Goal: Check status: Check status

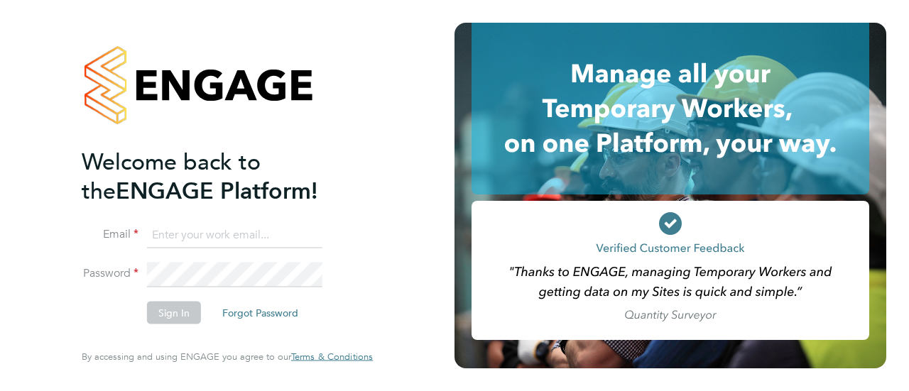
type input "joflockhart@itsconstruction.co.uk"
click at [167, 315] on button "Sign In" at bounding box center [174, 313] width 54 height 23
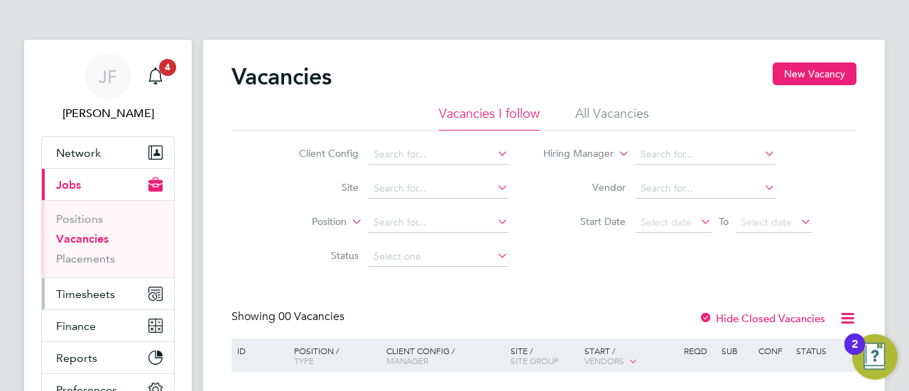
click at [81, 291] on span "Timesheets" at bounding box center [85, 294] width 59 height 13
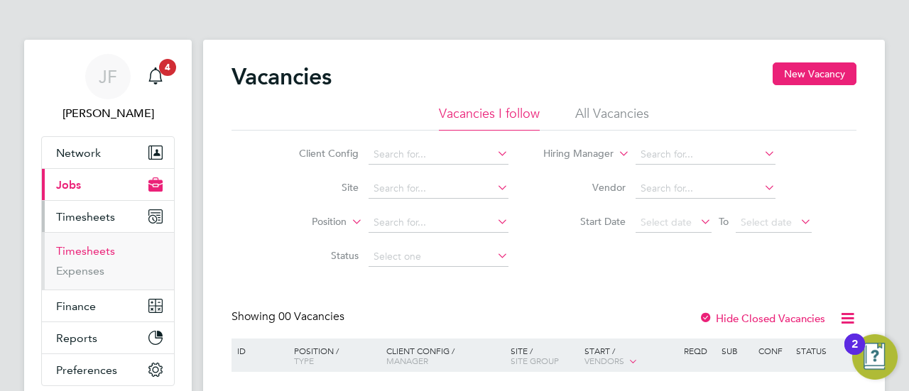
click at [93, 250] on link "Timesheets" at bounding box center [85, 250] width 59 height 13
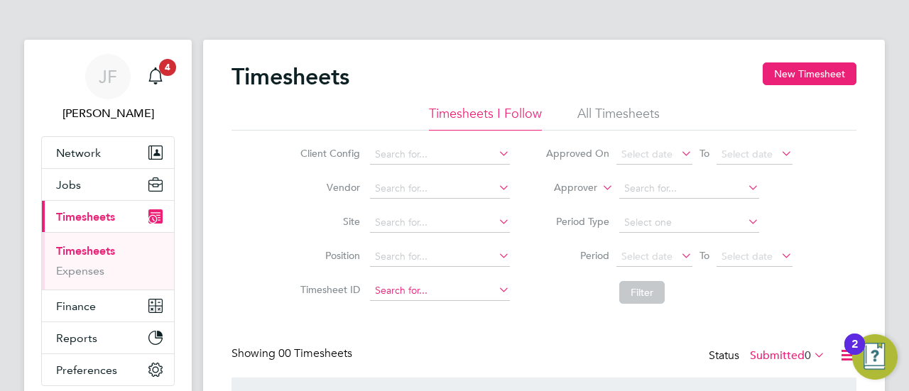
click at [383, 286] on input at bounding box center [440, 291] width 140 height 20
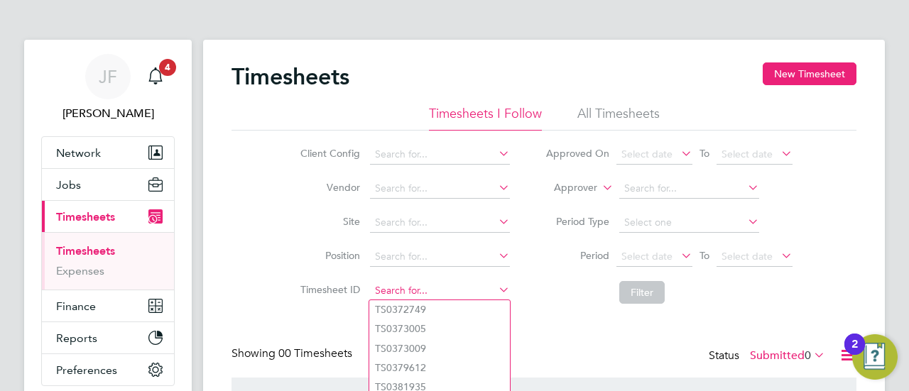
paste input "TS 1770725"
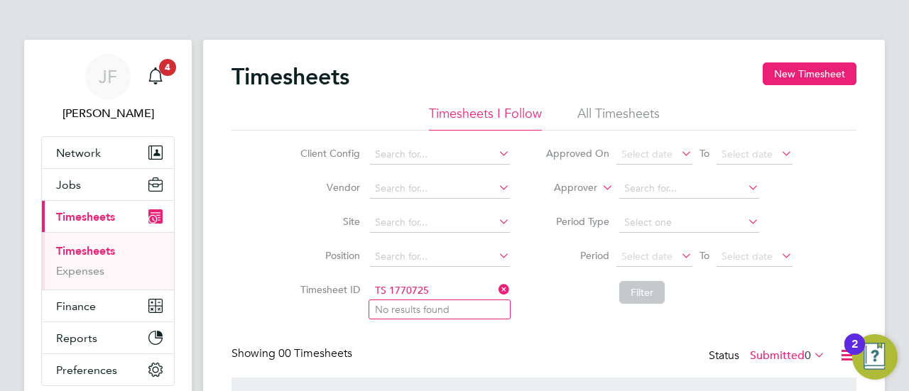
click at [427, 285] on input "TS 1770725" at bounding box center [440, 291] width 140 height 20
type input "TS 1770725"
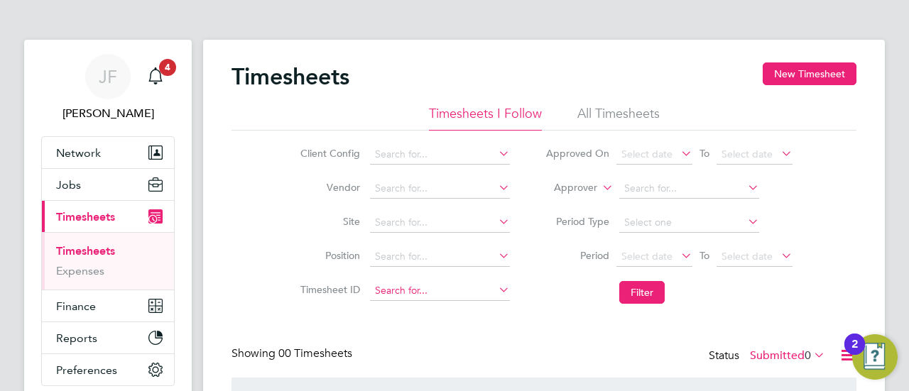
click at [399, 293] on input at bounding box center [440, 291] width 140 height 20
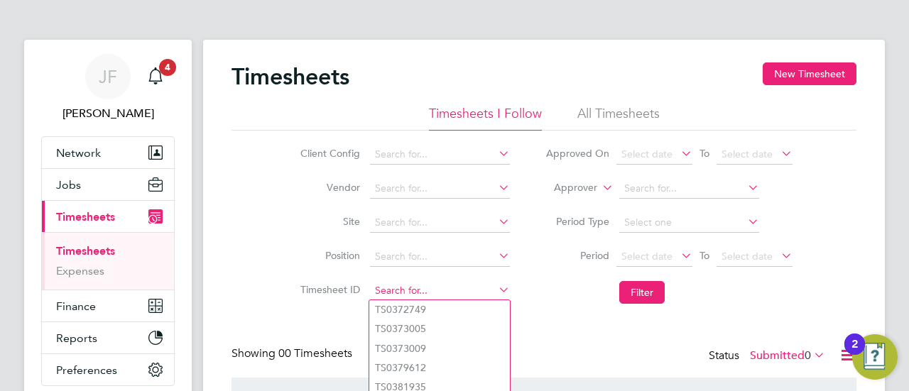
paste input "TS 1770725"
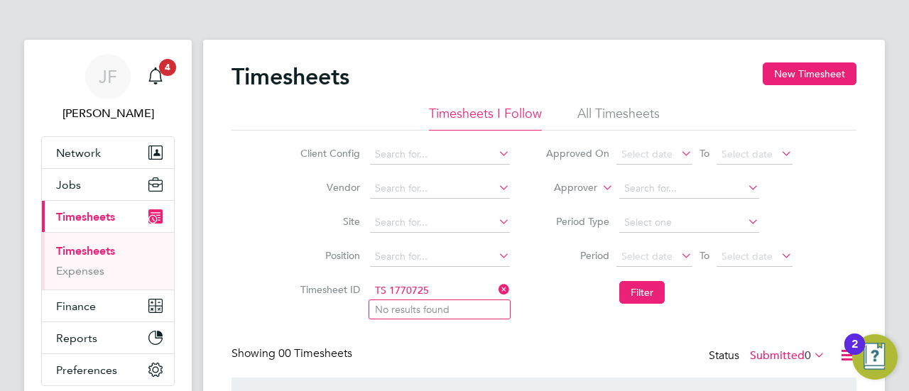
type input "TS 1770725"
click at [620, 116] on li "All Timesheets" at bounding box center [618, 118] width 82 height 26
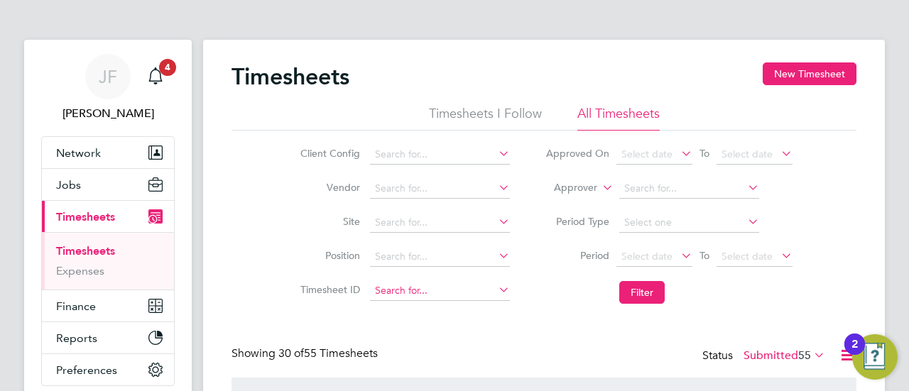
click at [410, 290] on input at bounding box center [440, 291] width 140 height 20
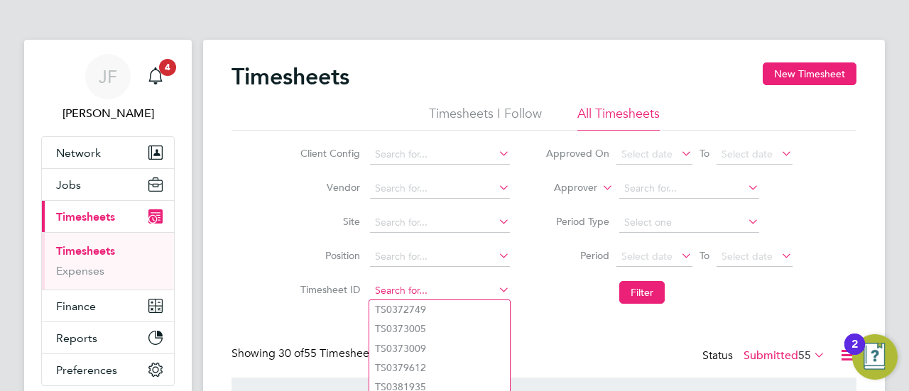
paste input "TS 1770725"
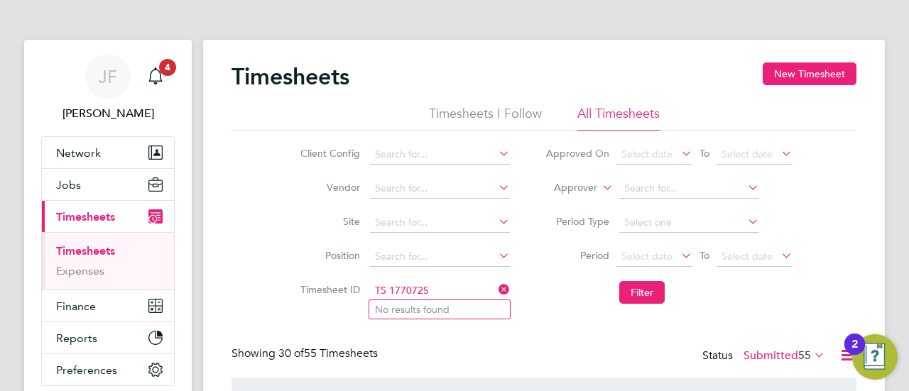
click at [390, 288] on input "TS 1770725" at bounding box center [440, 291] width 140 height 20
type input "TS1770725"
click at [399, 302] on li "TS1770725" at bounding box center [439, 309] width 141 height 19
click at [648, 293] on button "Filter" at bounding box center [641, 292] width 45 height 23
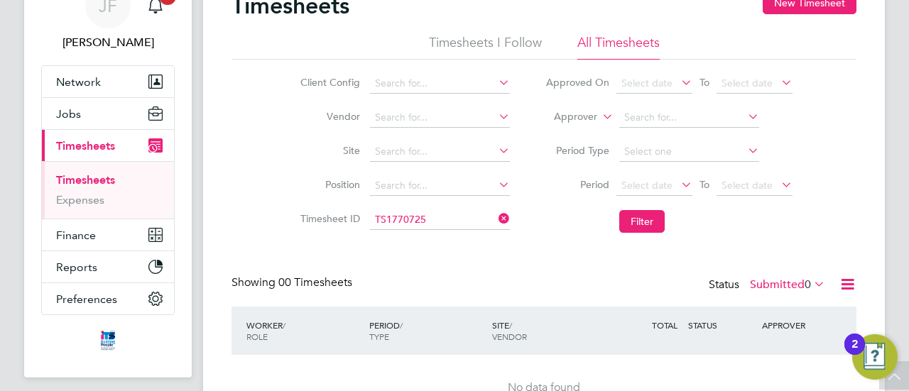
click at [785, 286] on label "Submitted 0" at bounding box center [787, 285] width 75 height 14
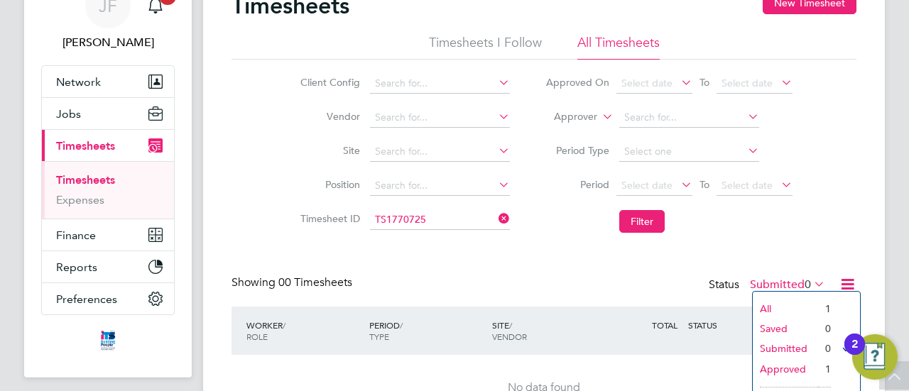
click at [783, 305] on li "All" at bounding box center [785, 309] width 65 height 20
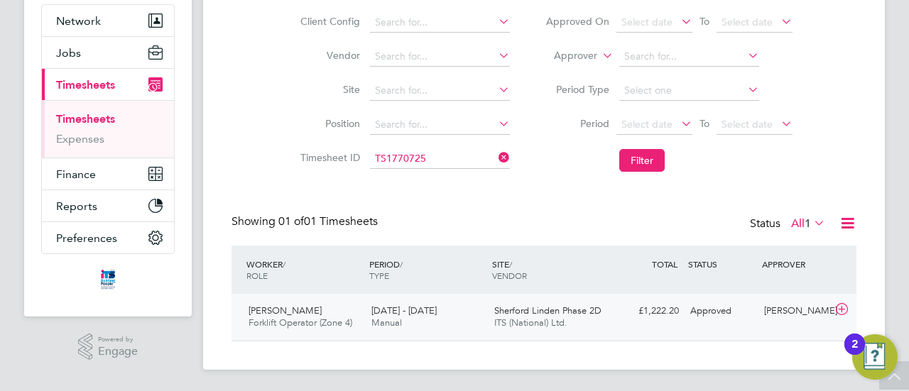
click at [449, 322] on div "23 - 29 Jun 2025 Manual" at bounding box center [427, 318] width 123 height 36
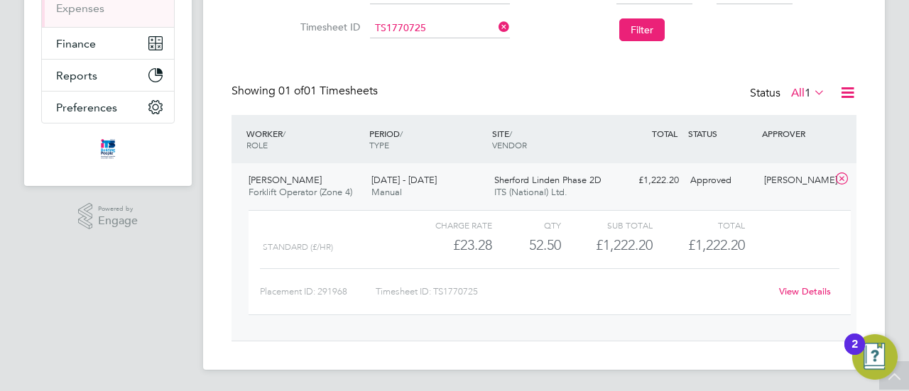
click at [800, 292] on link "View Details" at bounding box center [805, 291] width 52 height 12
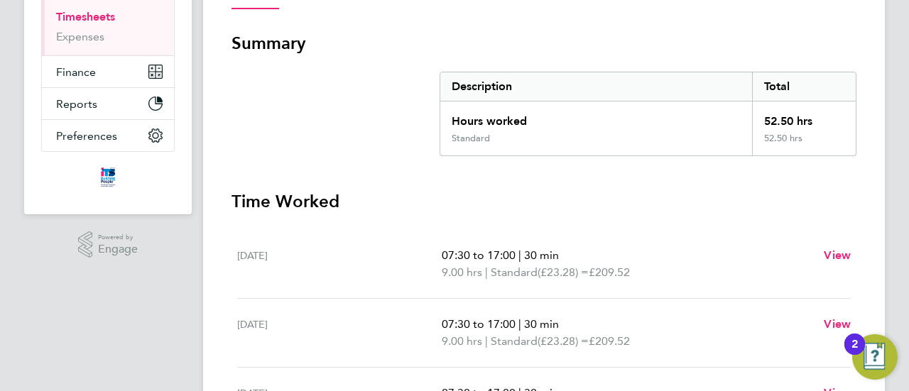
scroll to position [92, 0]
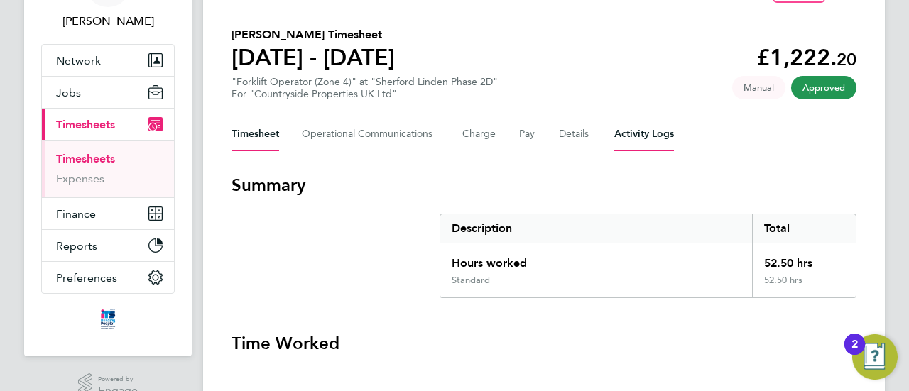
click at [641, 133] on Logs-tab "Activity Logs" at bounding box center [644, 134] width 60 height 34
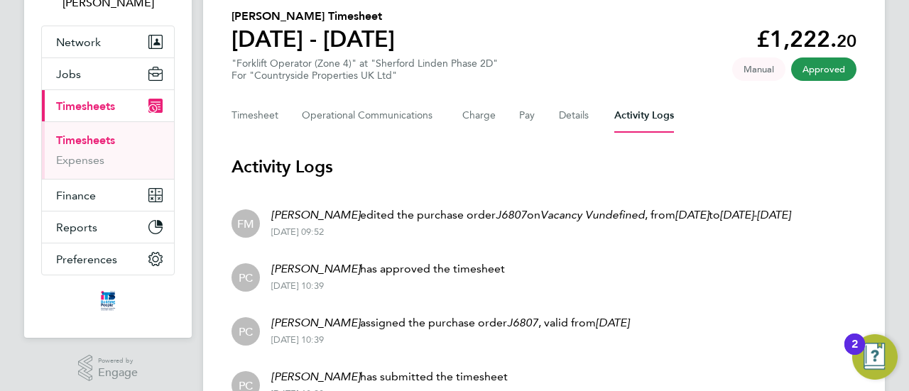
scroll to position [65, 0]
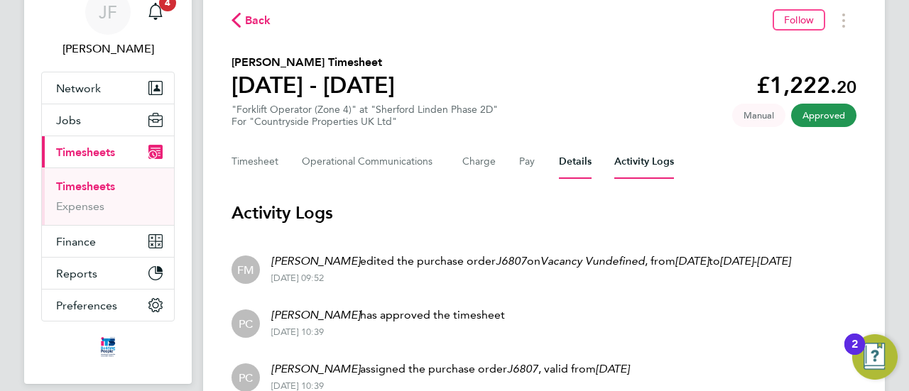
click at [572, 160] on button "Details" at bounding box center [575, 162] width 33 height 34
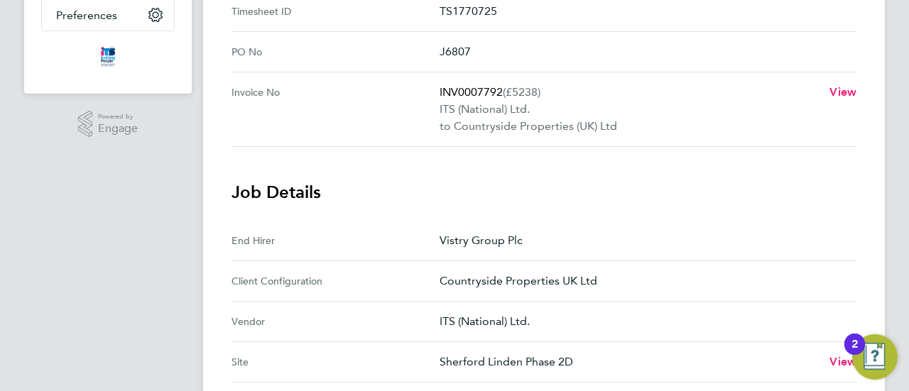
scroll to position [71, 0]
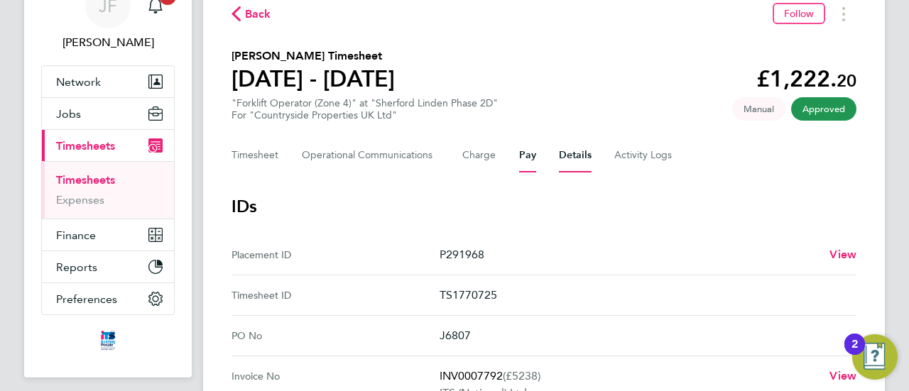
click at [528, 155] on button "Pay" at bounding box center [527, 155] width 17 height 34
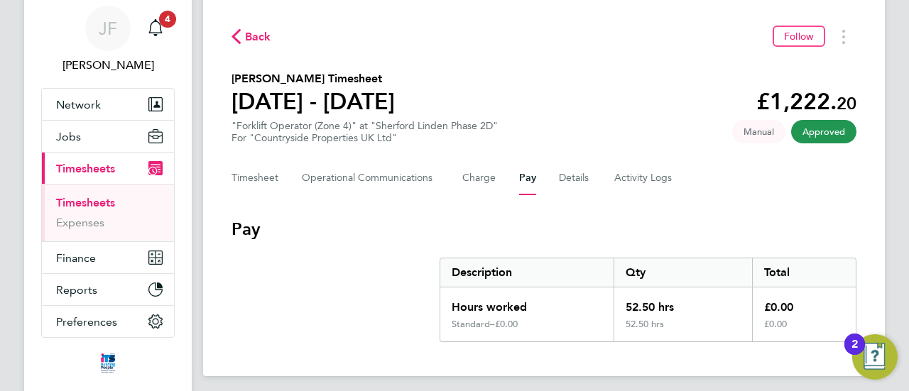
scroll to position [116, 0]
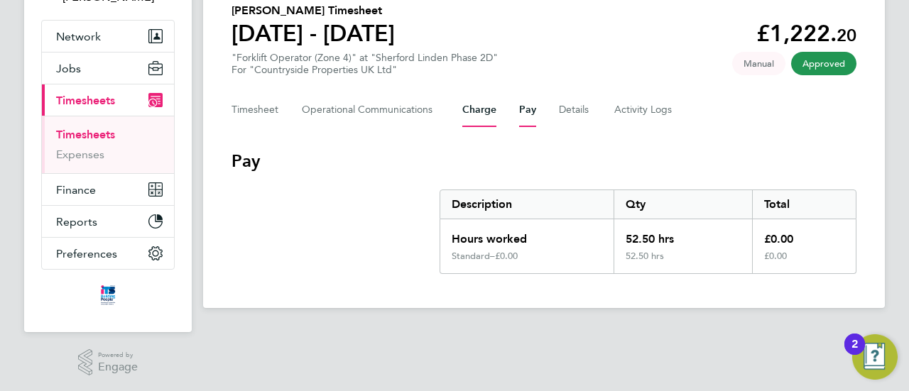
click at [477, 113] on button "Charge" at bounding box center [479, 110] width 34 height 34
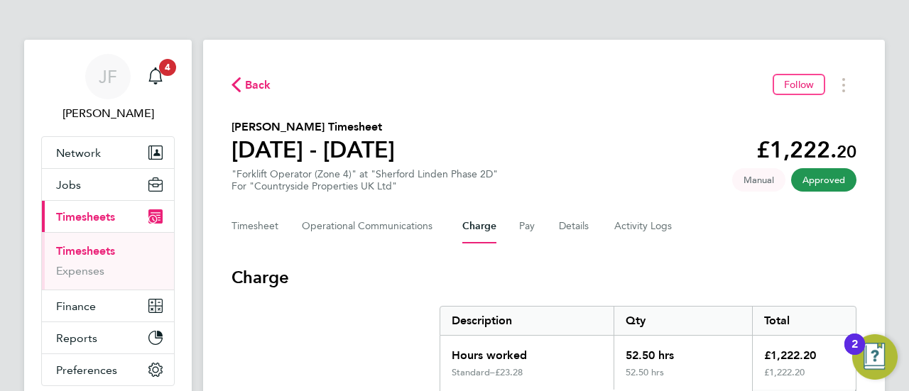
scroll to position [116, 0]
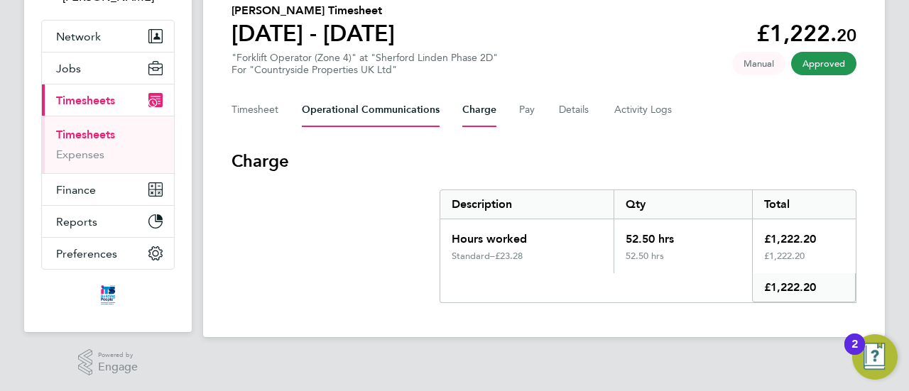
click at [372, 110] on Communications-tab "Operational Communications" at bounding box center [371, 110] width 138 height 34
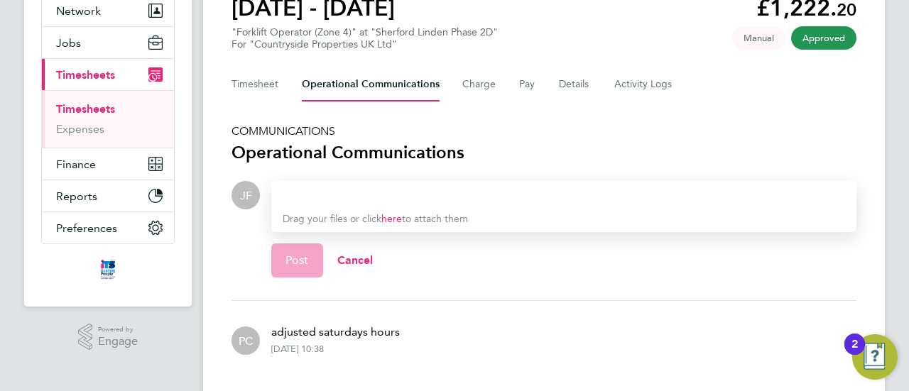
scroll to position [185, 0]
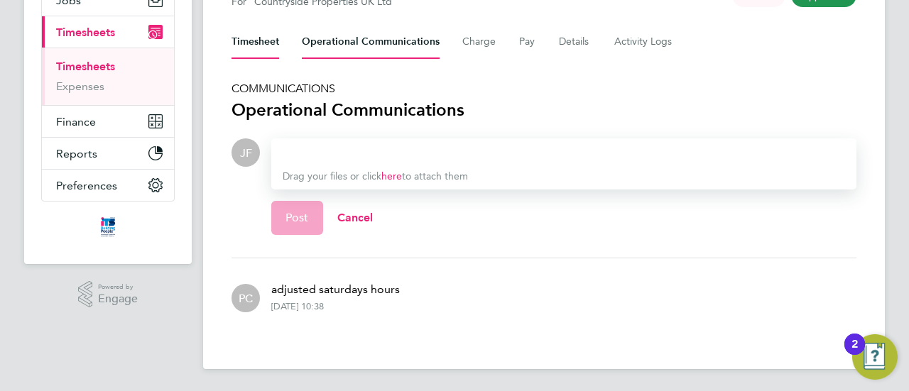
click at [251, 43] on button "Timesheet" at bounding box center [256, 42] width 48 height 34
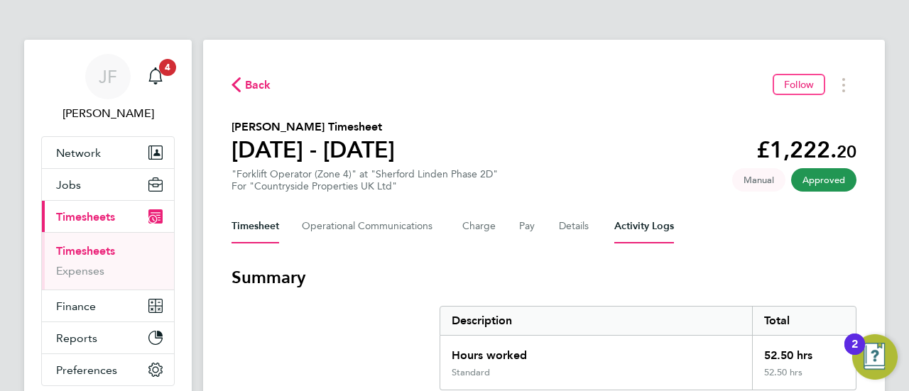
click at [641, 227] on Logs-tab "Activity Logs" at bounding box center [644, 226] width 60 height 34
